Goal: Find specific page/section: Find specific page/section

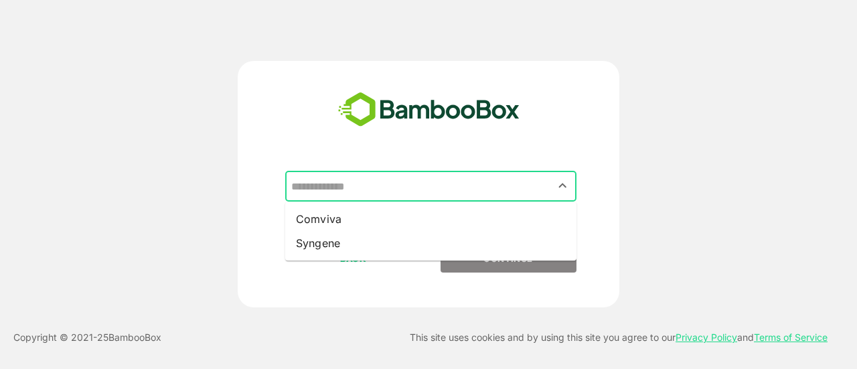
click at [421, 179] on input "text" at bounding box center [431, 185] width 286 height 25
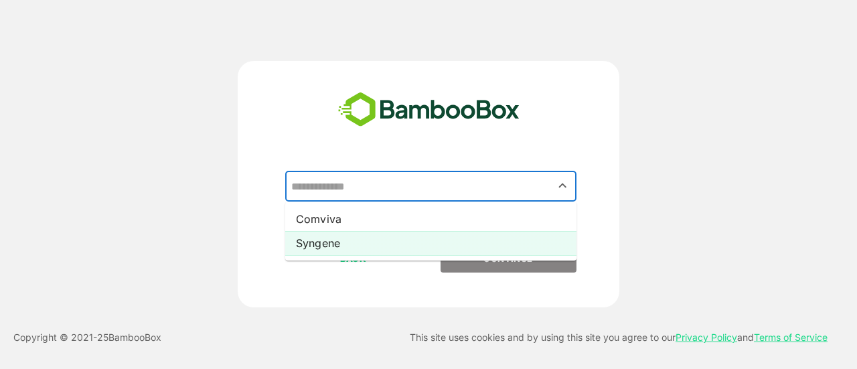
click at [326, 247] on li "Syngene" at bounding box center [430, 243] width 291 height 24
type input "*******"
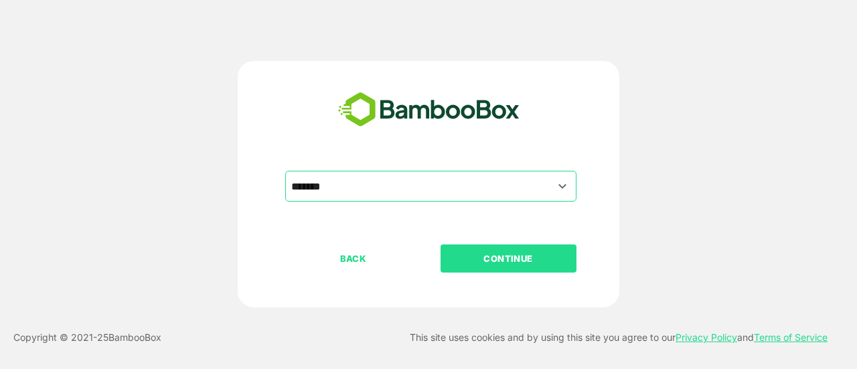
click at [526, 258] on p "CONTINUE" at bounding box center [508, 258] width 134 height 15
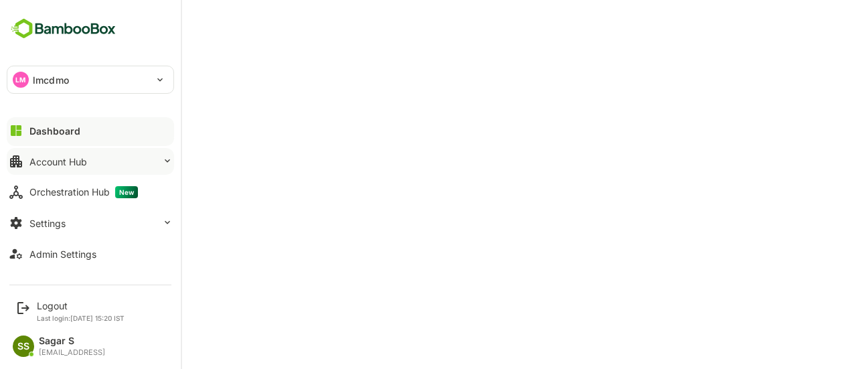
click at [80, 159] on div "Account Hub" at bounding box center [58, 161] width 58 height 11
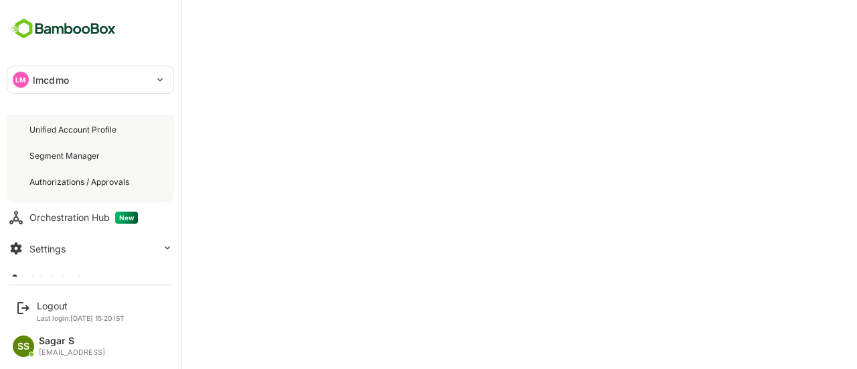
scroll to position [77, 0]
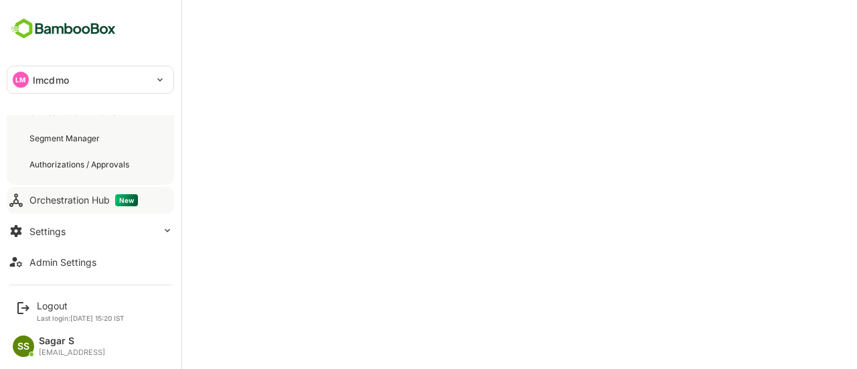
click at [59, 195] on div "Orchestration Hub New" at bounding box center [83, 200] width 109 height 12
